Goal: Task Accomplishment & Management: Complete application form

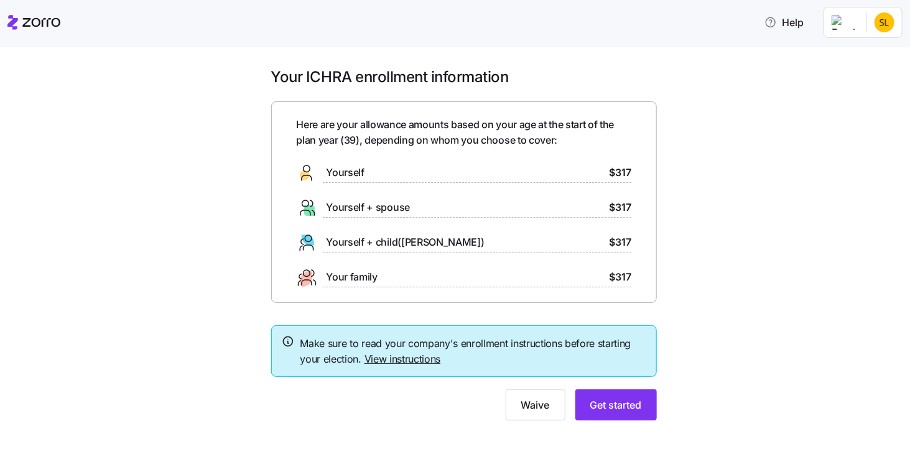
drag, startPoint x: 340, startPoint y: 171, endPoint x: 434, endPoint y: 192, distance: 96.3
click at [340, 171] on span "Yourself" at bounding box center [346, 173] width 38 height 16
click at [615, 401] on span "Get started" at bounding box center [617, 405] width 52 height 15
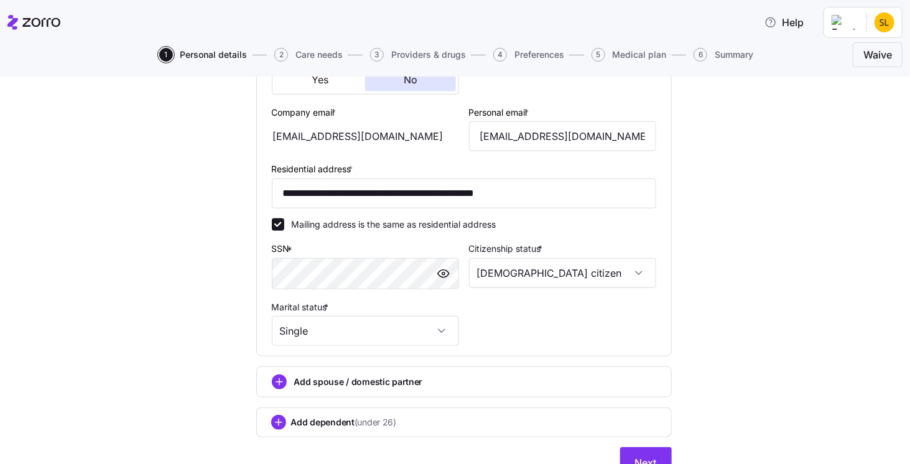
scroll to position [396, 0]
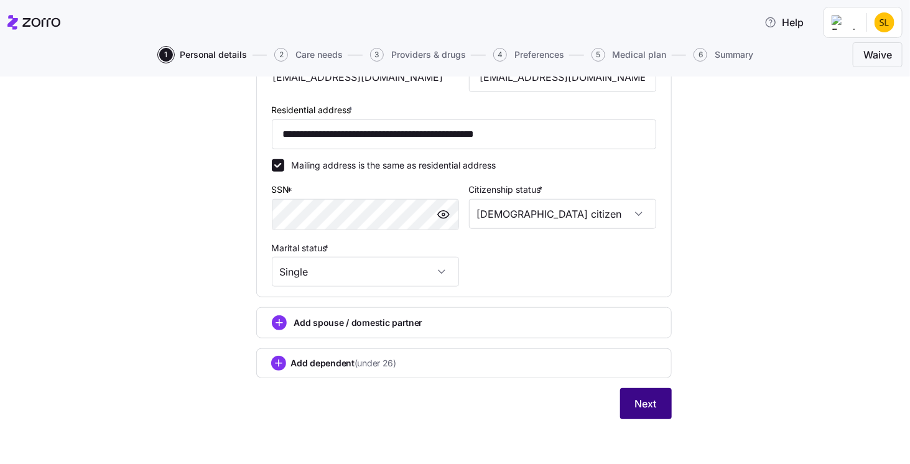
click at [642, 398] on span "Next" at bounding box center [646, 403] width 22 height 15
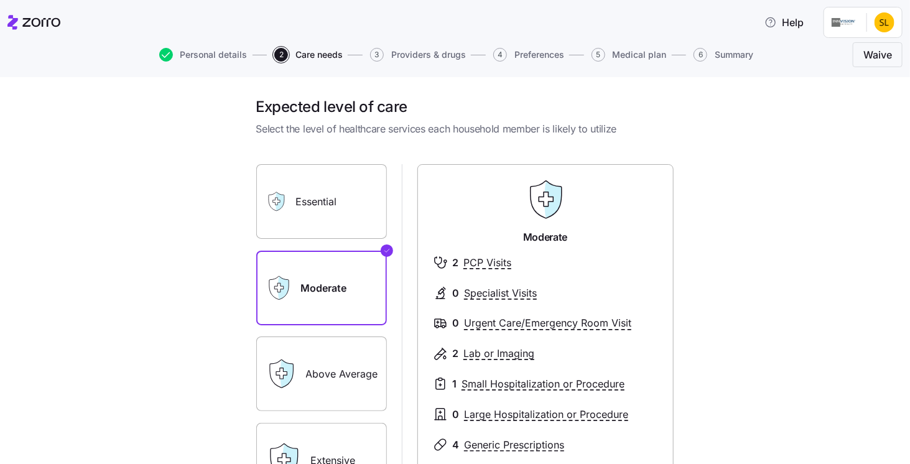
click at [322, 201] on label "Essential" at bounding box center [321, 201] width 131 height 75
click at [0, 0] on input "Essential" at bounding box center [0, 0] width 0 height 0
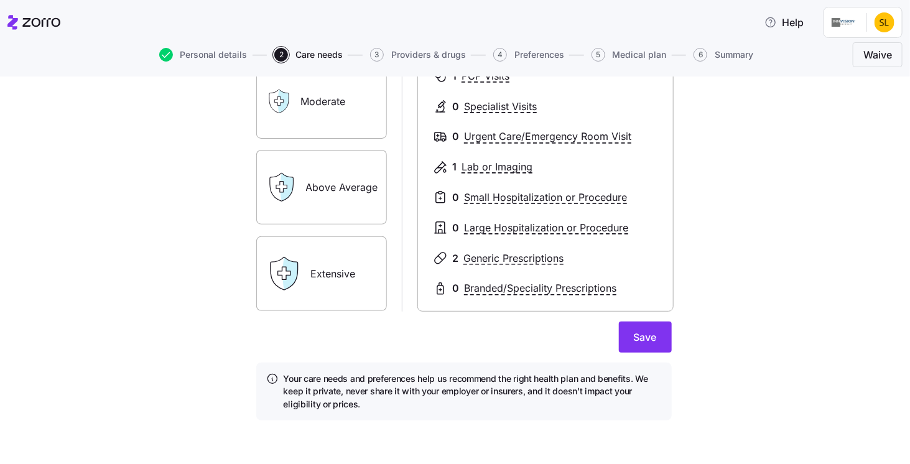
scroll to position [187, 0]
click at [657, 343] on button "Save" at bounding box center [645, 336] width 53 height 31
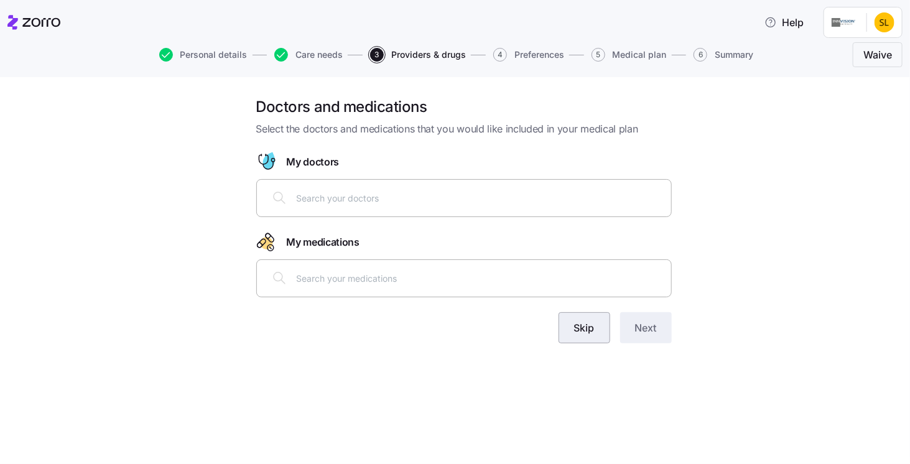
click at [576, 332] on span "Skip" at bounding box center [584, 327] width 21 height 15
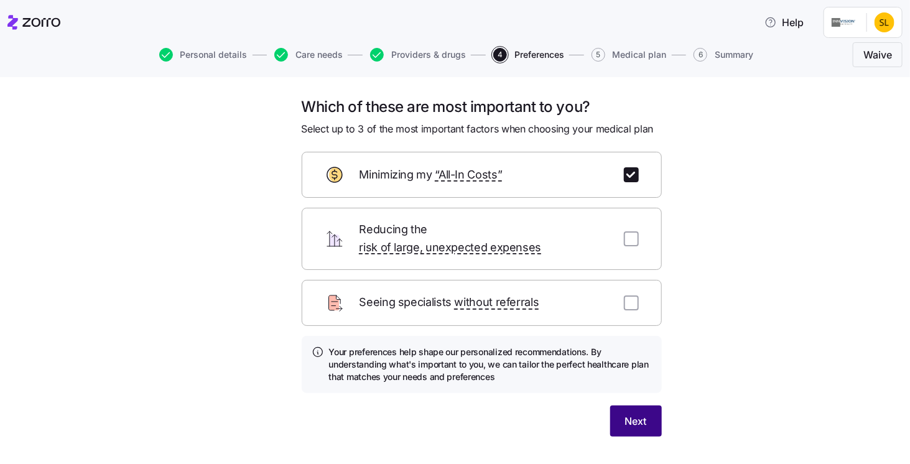
click at [625, 406] on button "Next" at bounding box center [637, 421] width 52 height 31
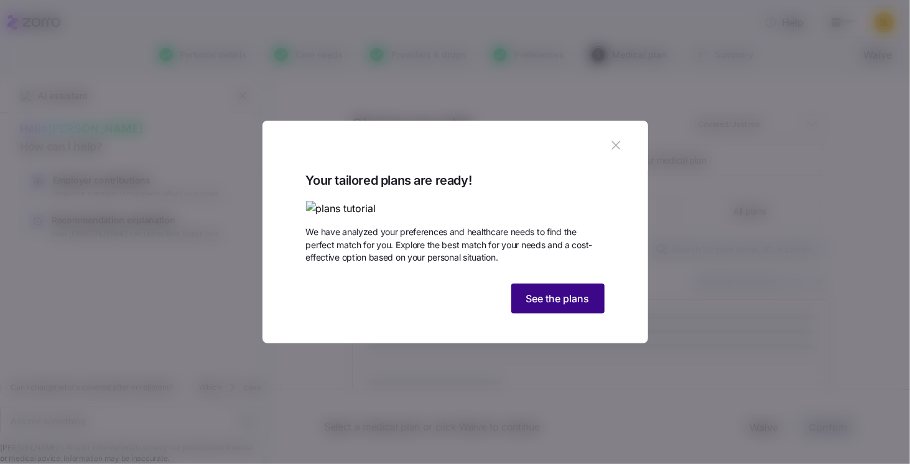
click at [560, 314] on button "See the plans" at bounding box center [558, 299] width 93 height 30
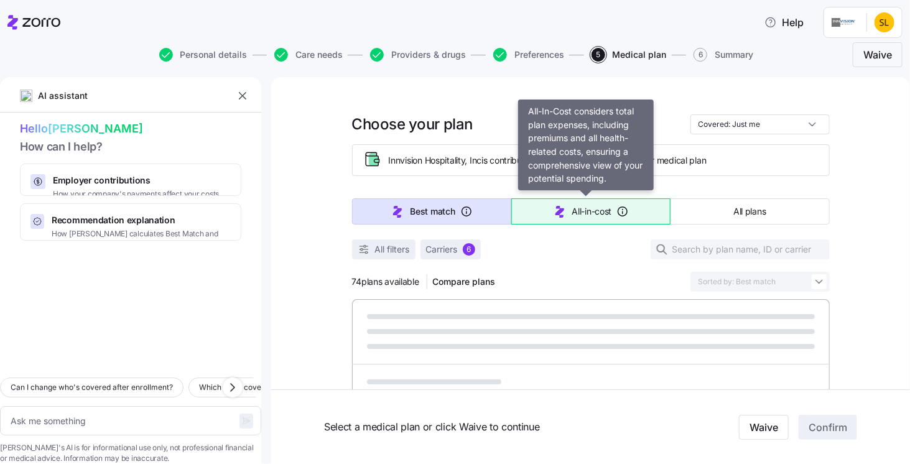
click at [598, 212] on span "All-in-cost" at bounding box center [593, 211] width 40 height 12
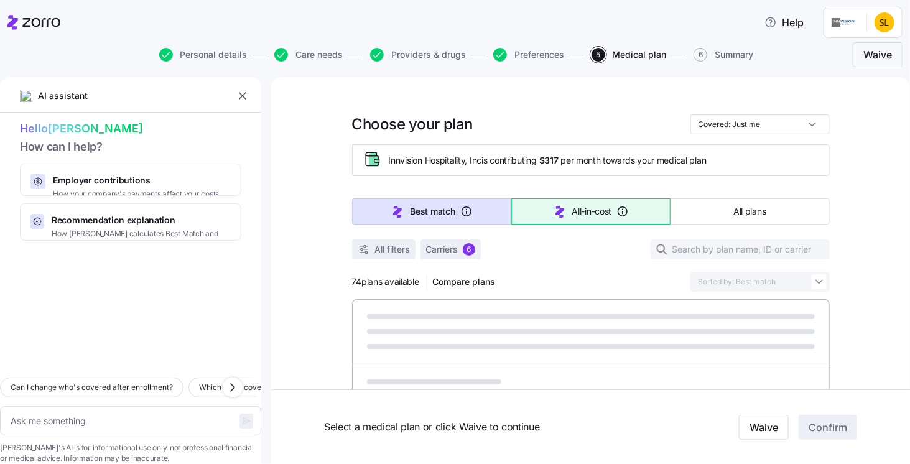
type textarea "x"
type input "Sorted by: All-in-cost"
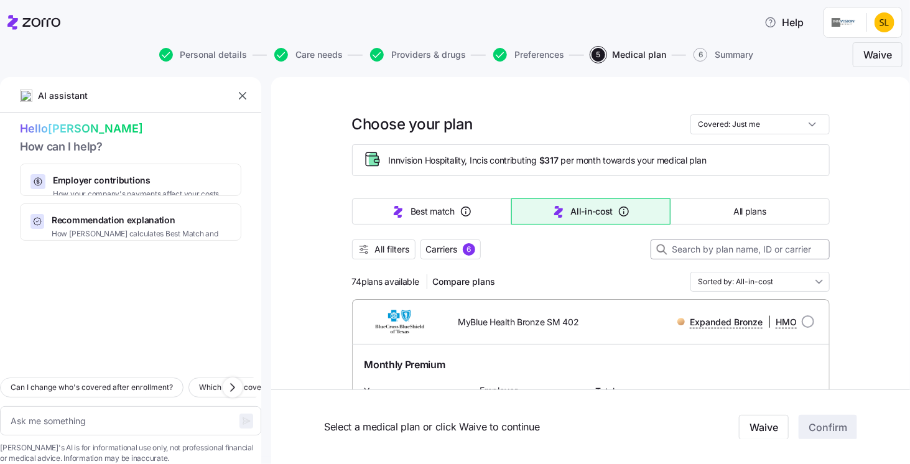
type textarea "x"
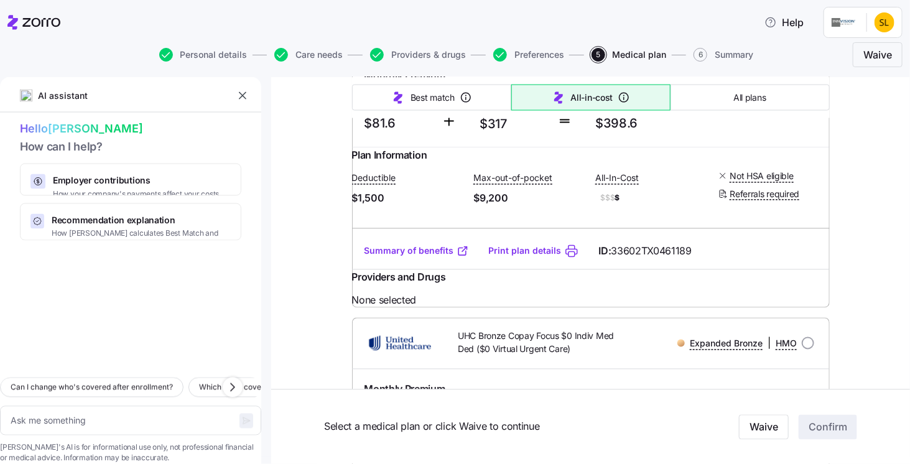
scroll to position [996, 0]
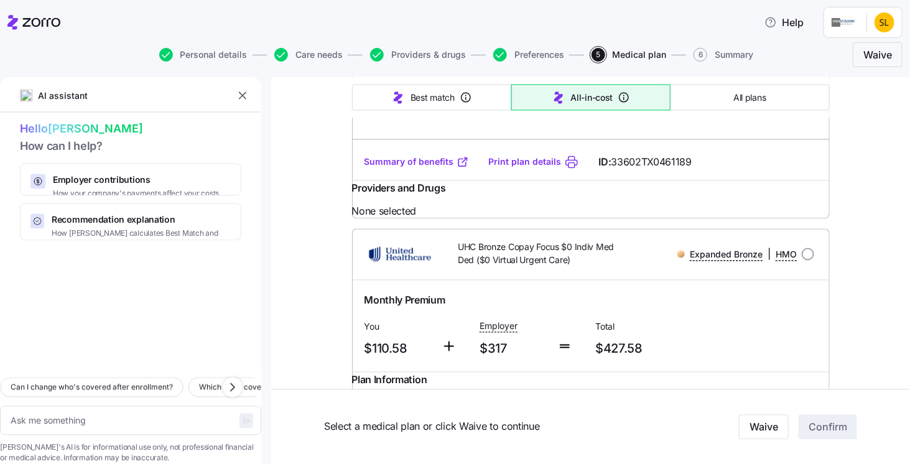
click at [373, 169] on link "Summary of benefits" at bounding box center [417, 162] width 105 height 12
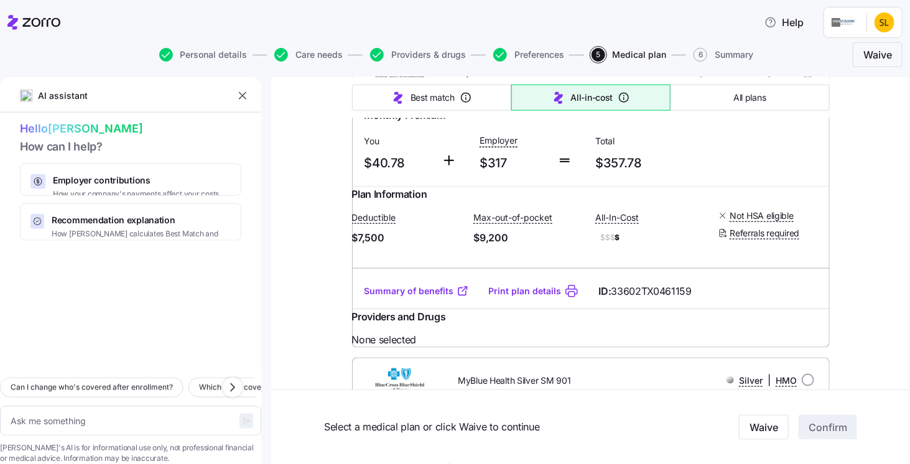
scroll to position [560, 0]
click at [418, 296] on link "Summary of benefits" at bounding box center [417, 290] width 105 height 12
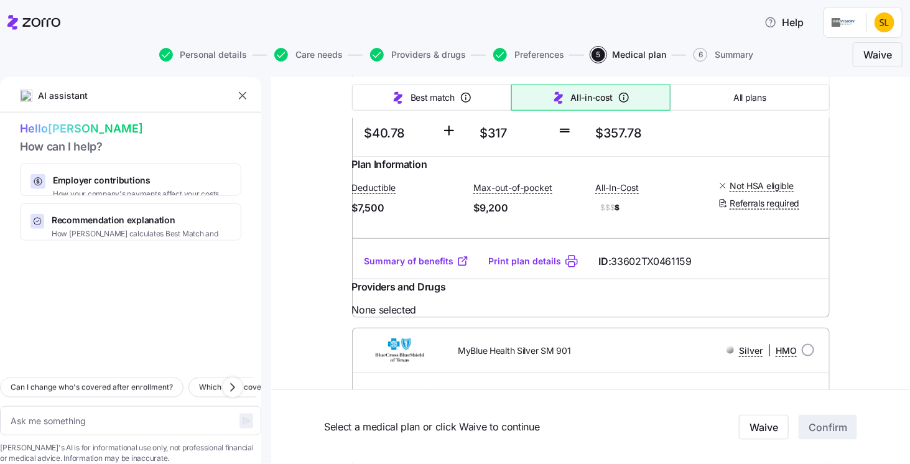
scroll to position [498, 0]
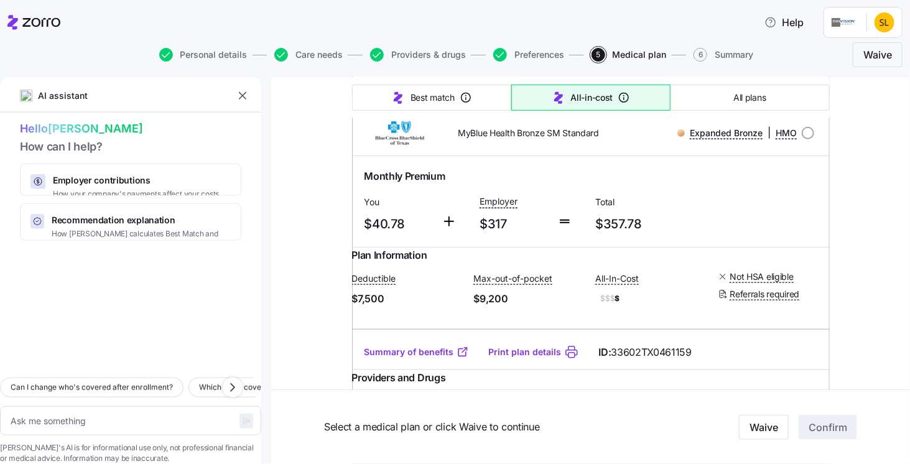
click at [810, 139] on div at bounding box center [808, 133] width 12 height 12
click at [802, 139] on input "radio" at bounding box center [808, 133] width 12 height 12
radio input "true"
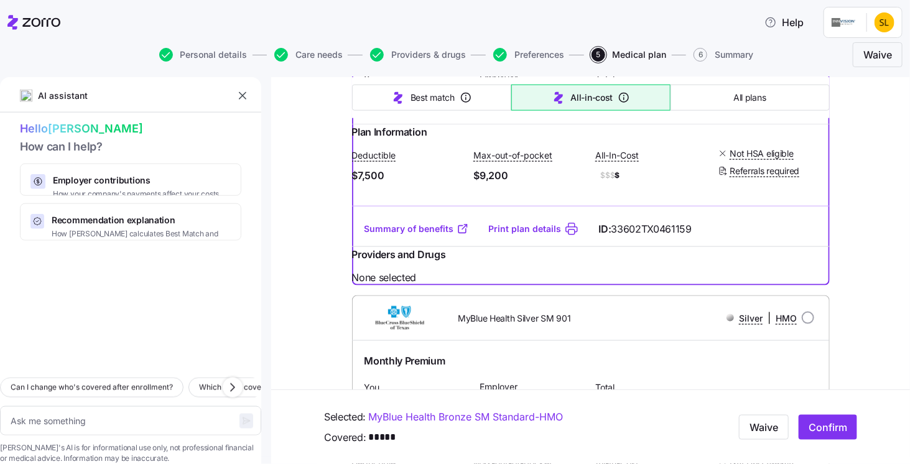
scroll to position [622, 0]
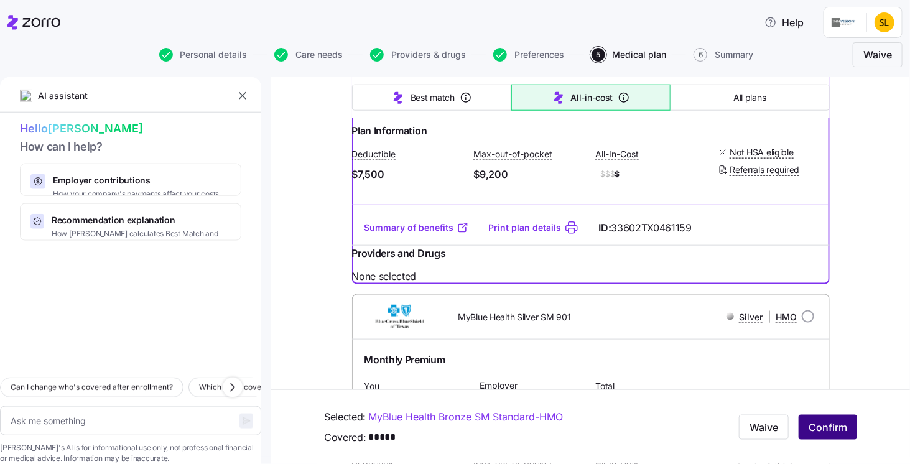
click at [799, 429] on button "Confirm" at bounding box center [828, 427] width 58 height 25
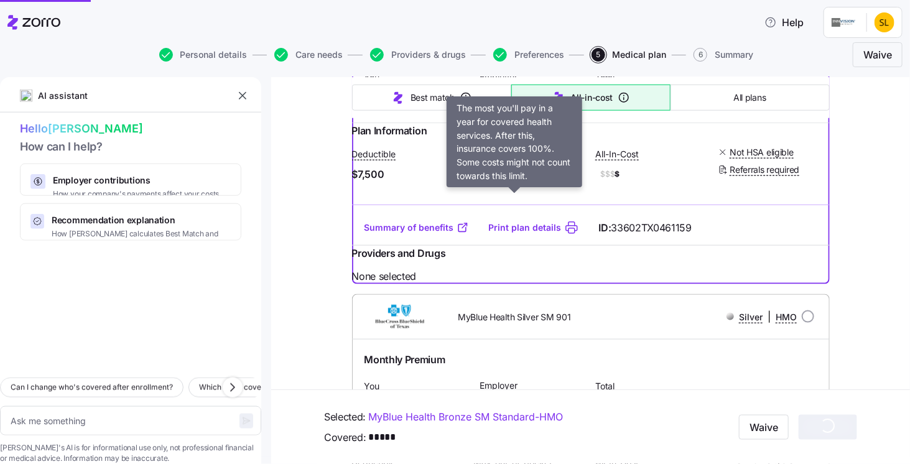
type textarea "x"
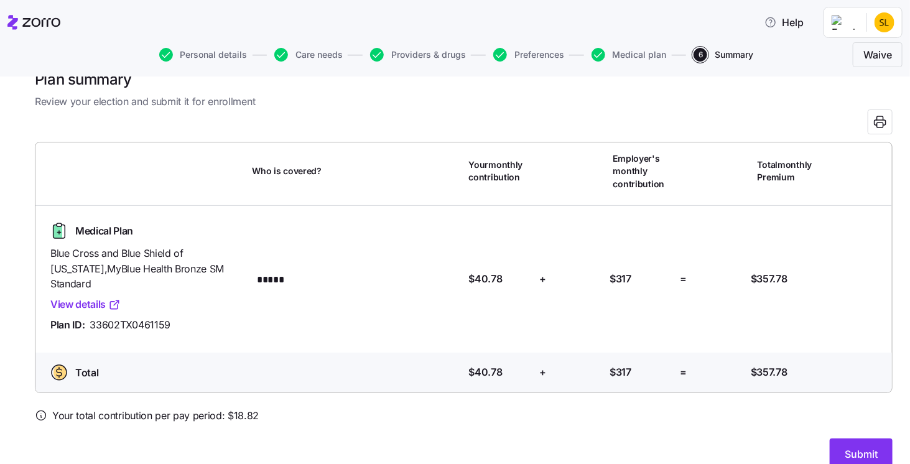
scroll to position [31, 0]
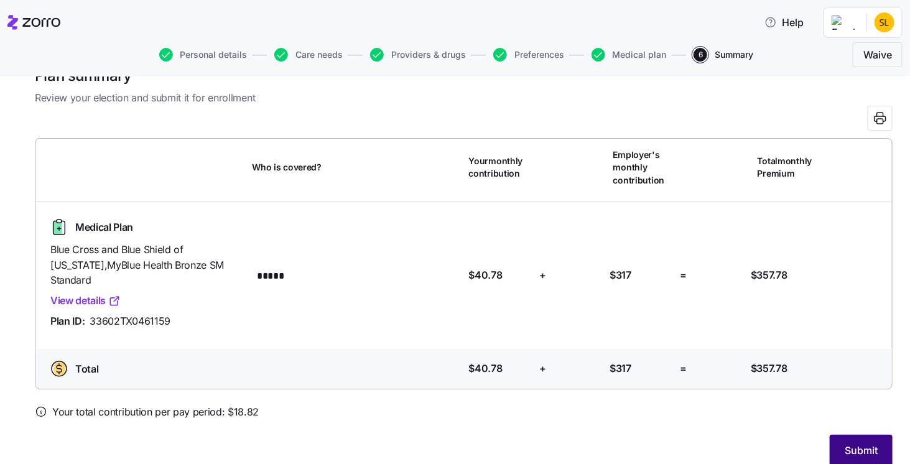
click at [853, 443] on span "Submit" at bounding box center [861, 450] width 33 height 15
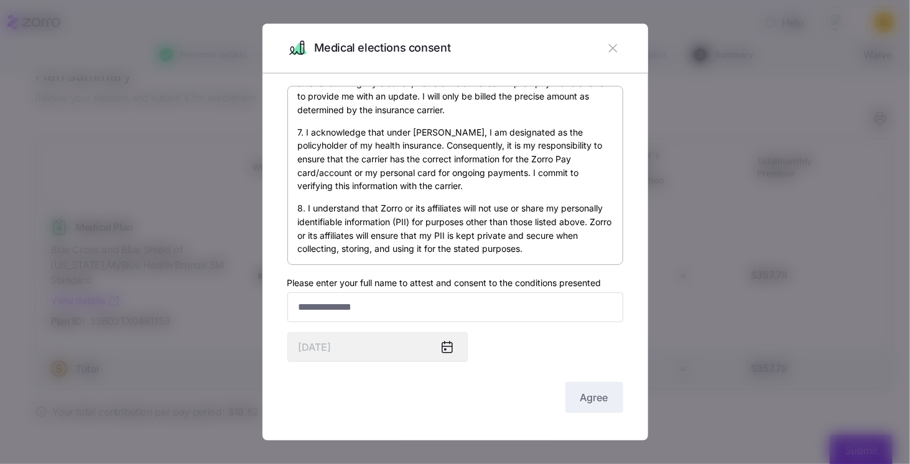
scroll to position [741, 0]
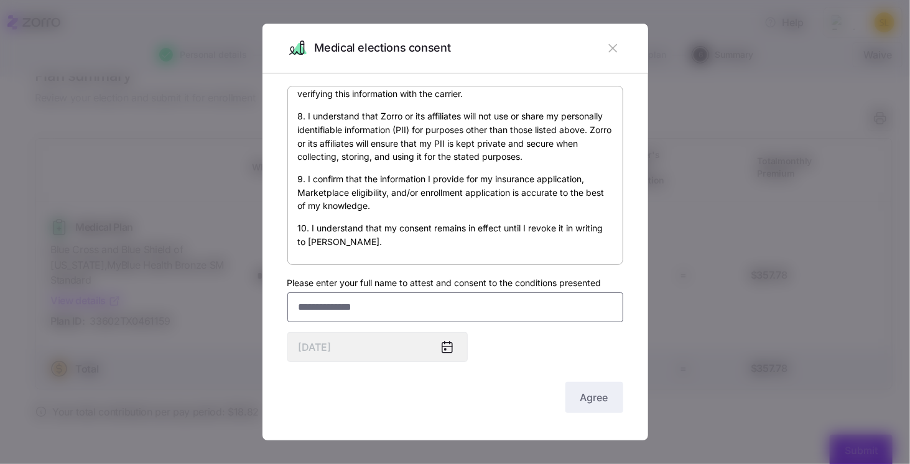
click at [418, 299] on input "Please enter your full name to attest and consent to the conditions presented" at bounding box center [456, 307] width 336 height 30
type input "**********"
click at [578, 389] on button "Agree" at bounding box center [595, 397] width 58 height 31
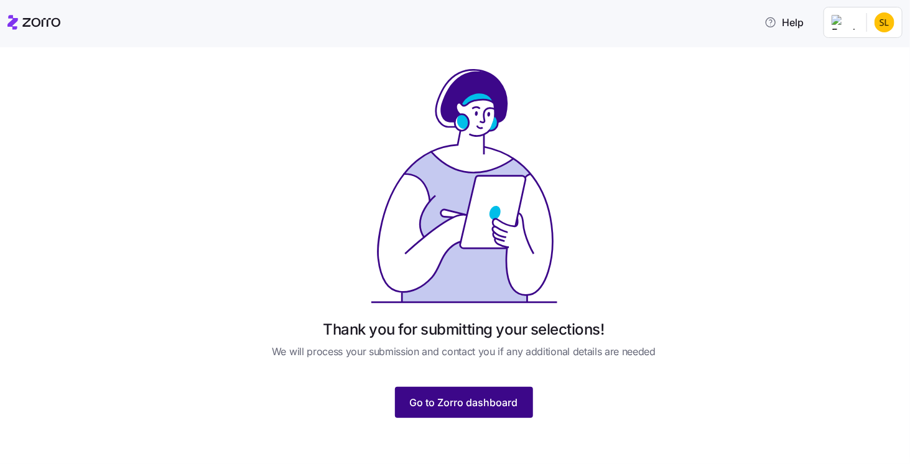
click at [494, 395] on button "Go to Zorro dashboard" at bounding box center [464, 402] width 138 height 31
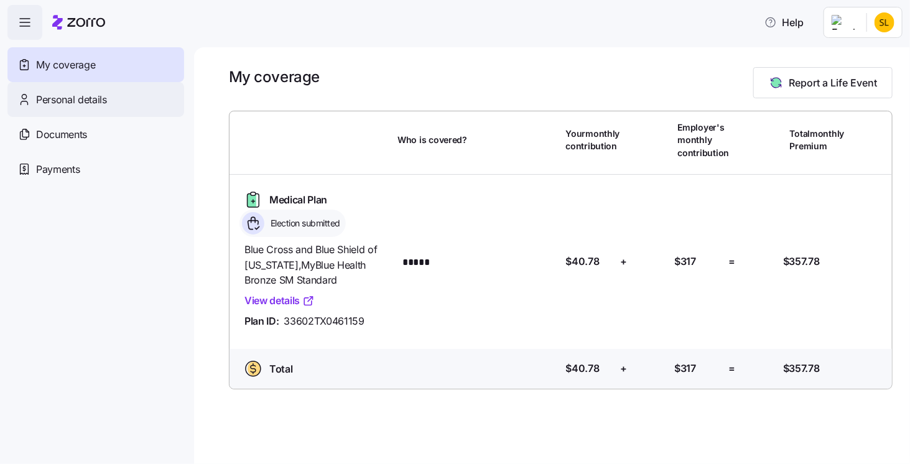
click at [90, 101] on span "Personal details" at bounding box center [71, 100] width 71 height 16
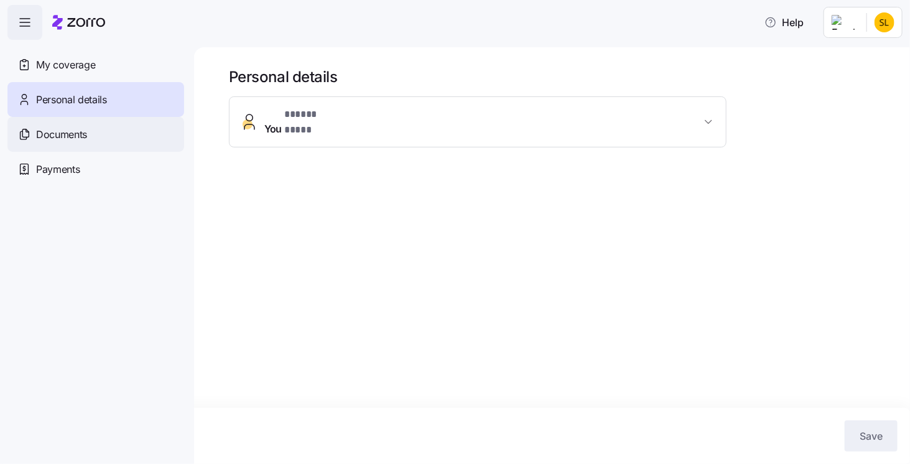
click at [105, 134] on div "Documents" at bounding box center [95, 134] width 177 height 35
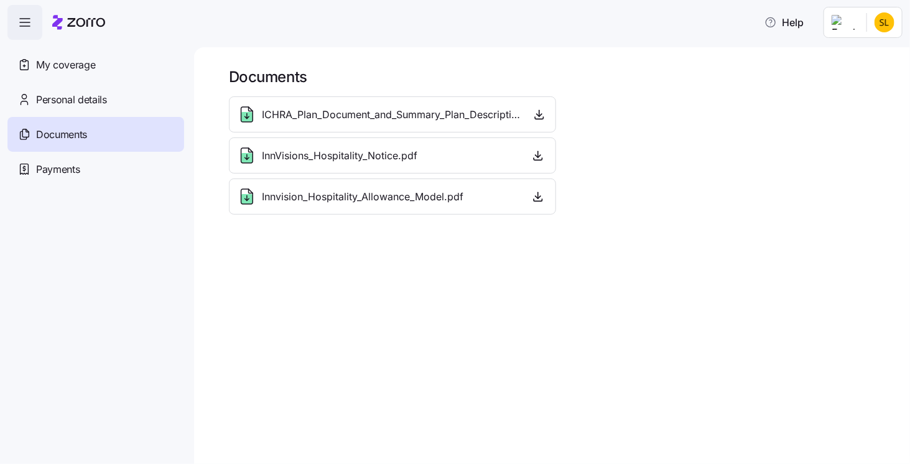
click at [88, 167] on div "Payments" at bounding box center [95, 169] width 177 height 35
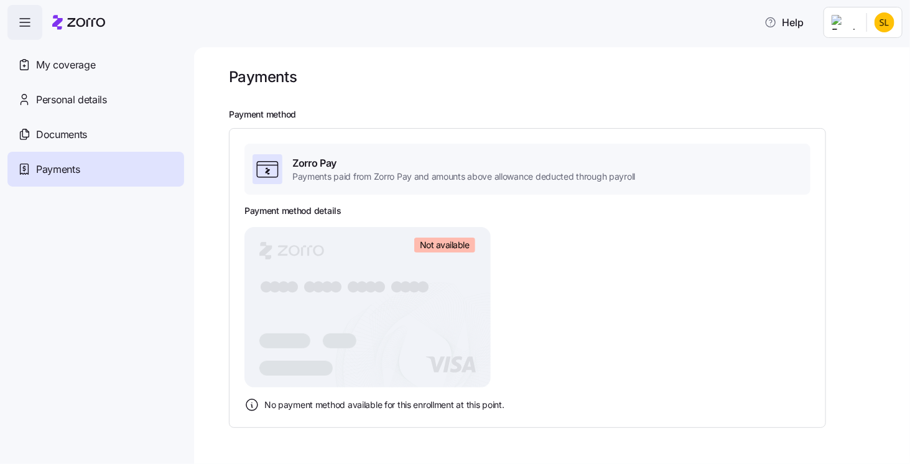
click at [90, 21] on icon at bounding box center [78, 22] width 53 height 15
